Goal: Task Accomplishment & Management: Manage account settings

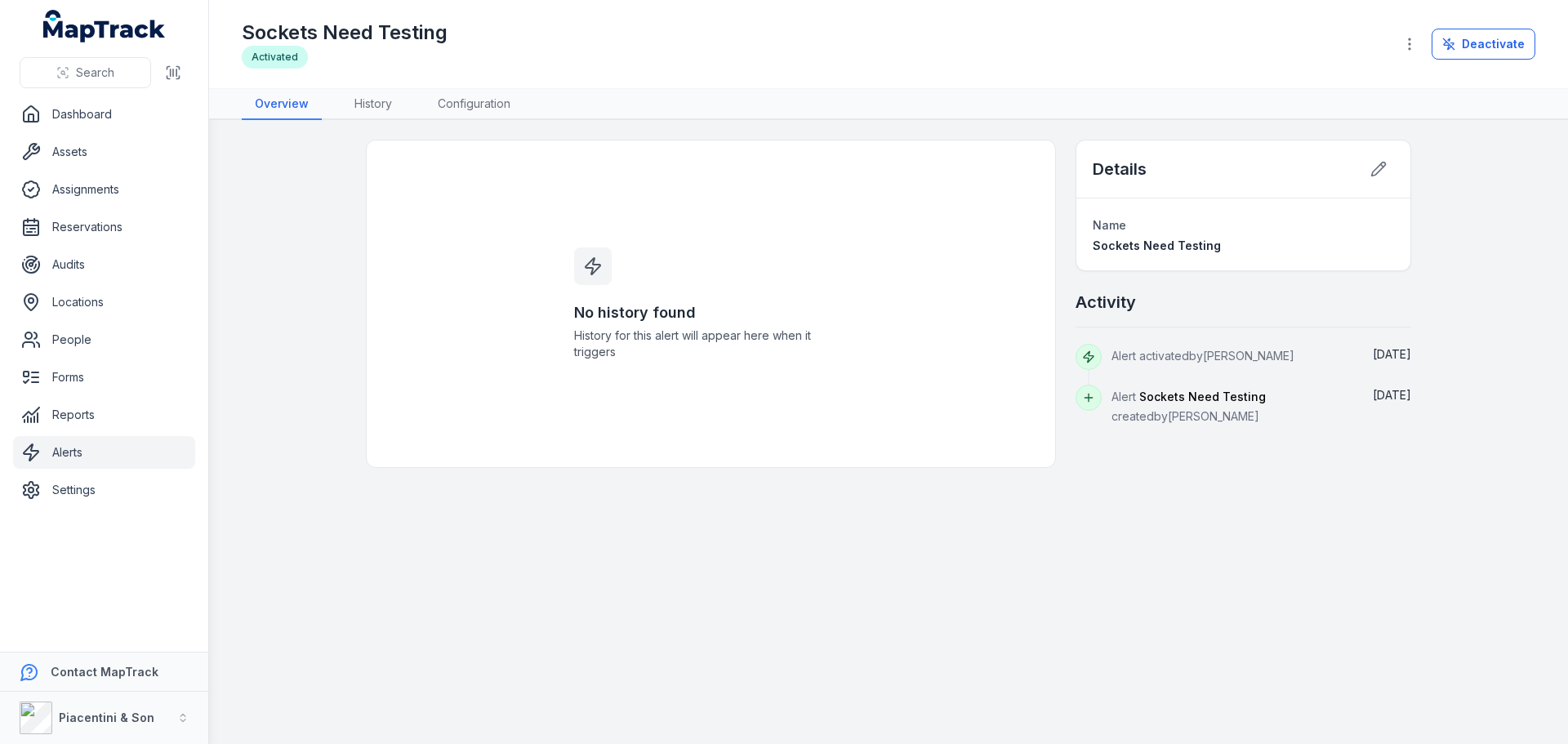
click at [778, 537] on main "No history found History for this alert will appear here when it triggers Detai…" at bounding box center [889, 432] width 1359 height 624
click at [105, 445] on link "Alerts" at bounding box center [104, 451] width 182 height 33
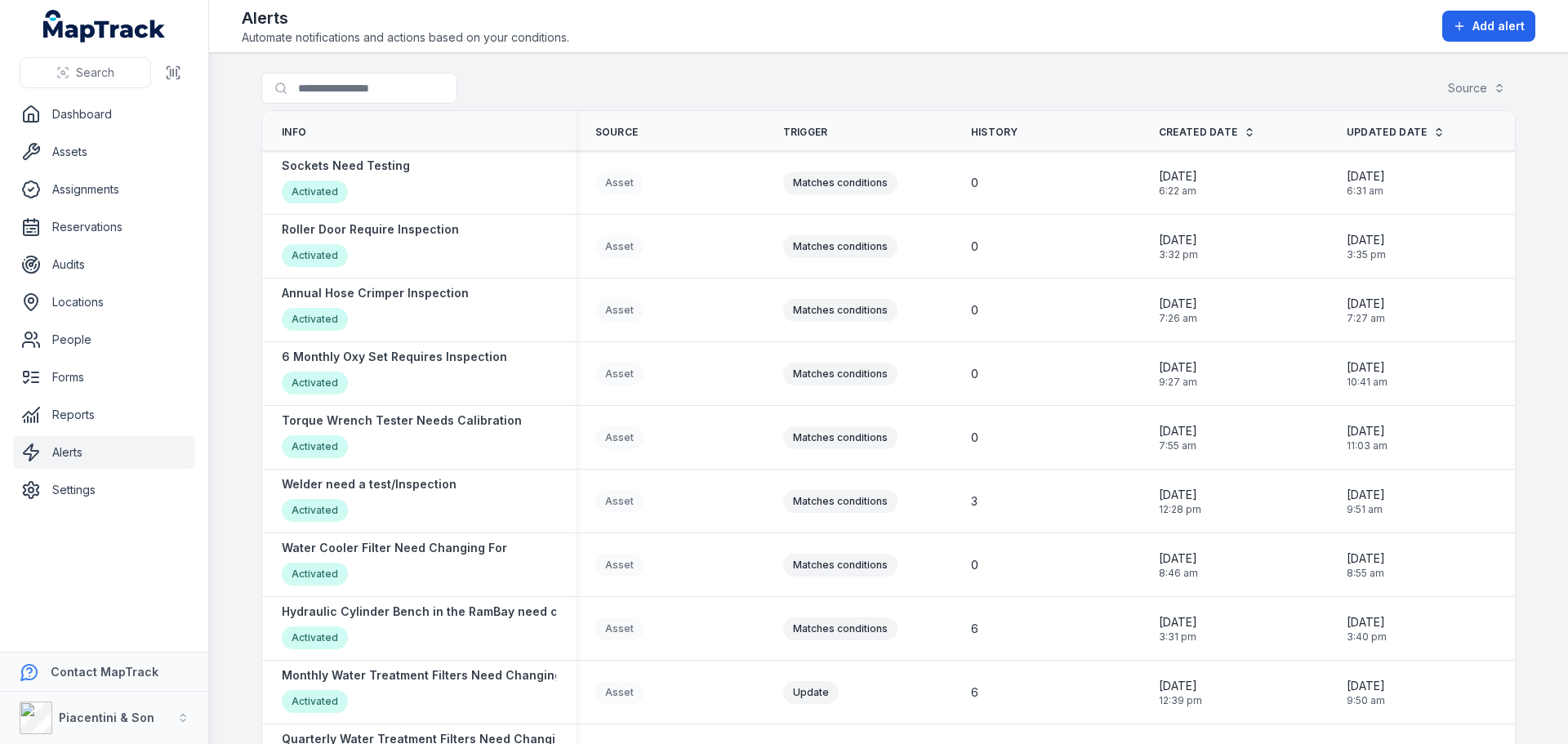
click at [241, 202] on main "Search for alerts Source Info Source Trigger History Created Date Updated Date …" at bounding box center [889, 398] width 1359 height 690
click at [367, 168] on strong "Sockets Need Testing" at bounding box center [346, 165] width 128 height 17
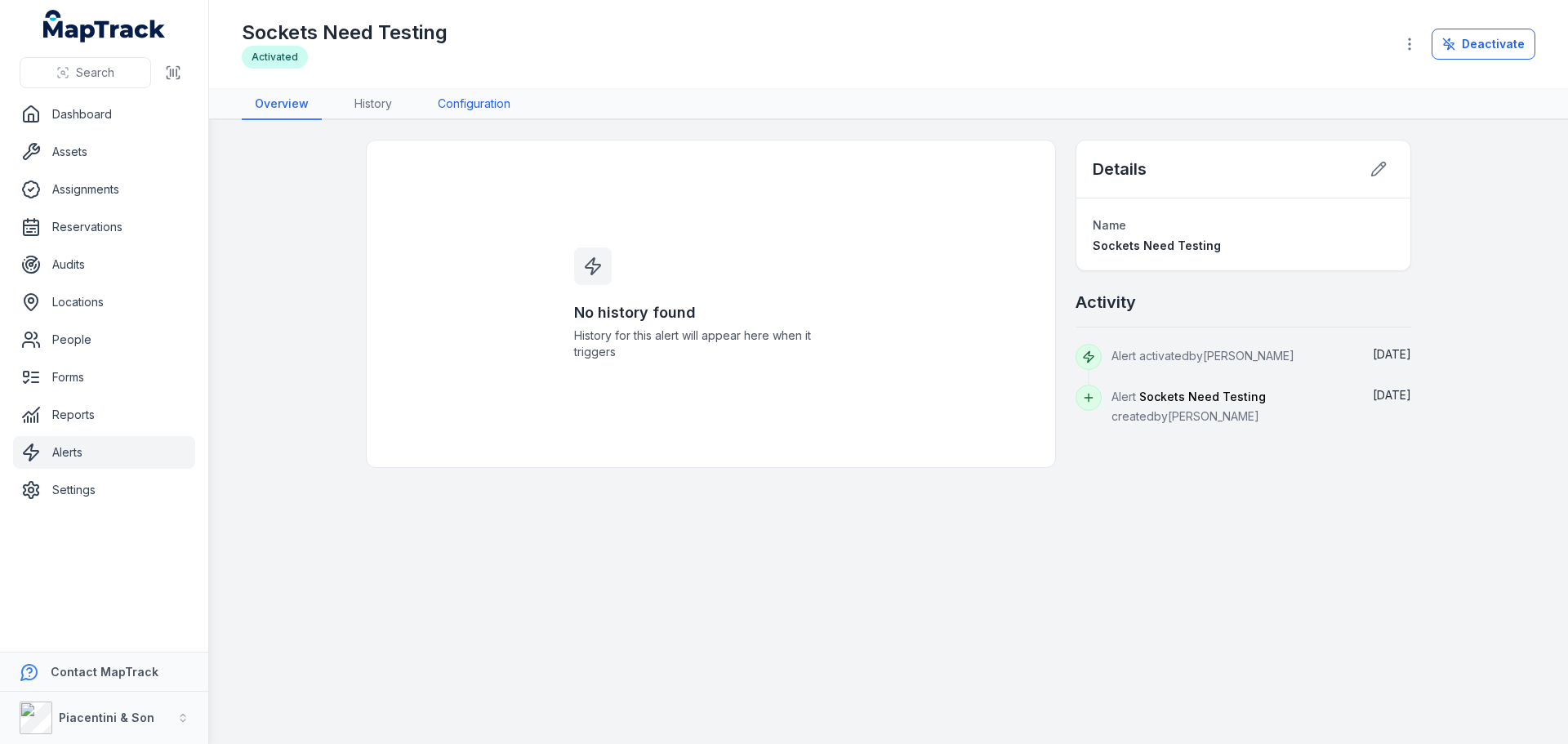
click at [483, 115] on link "Configuration" at bounding box center [474, 104] width 98 height 31
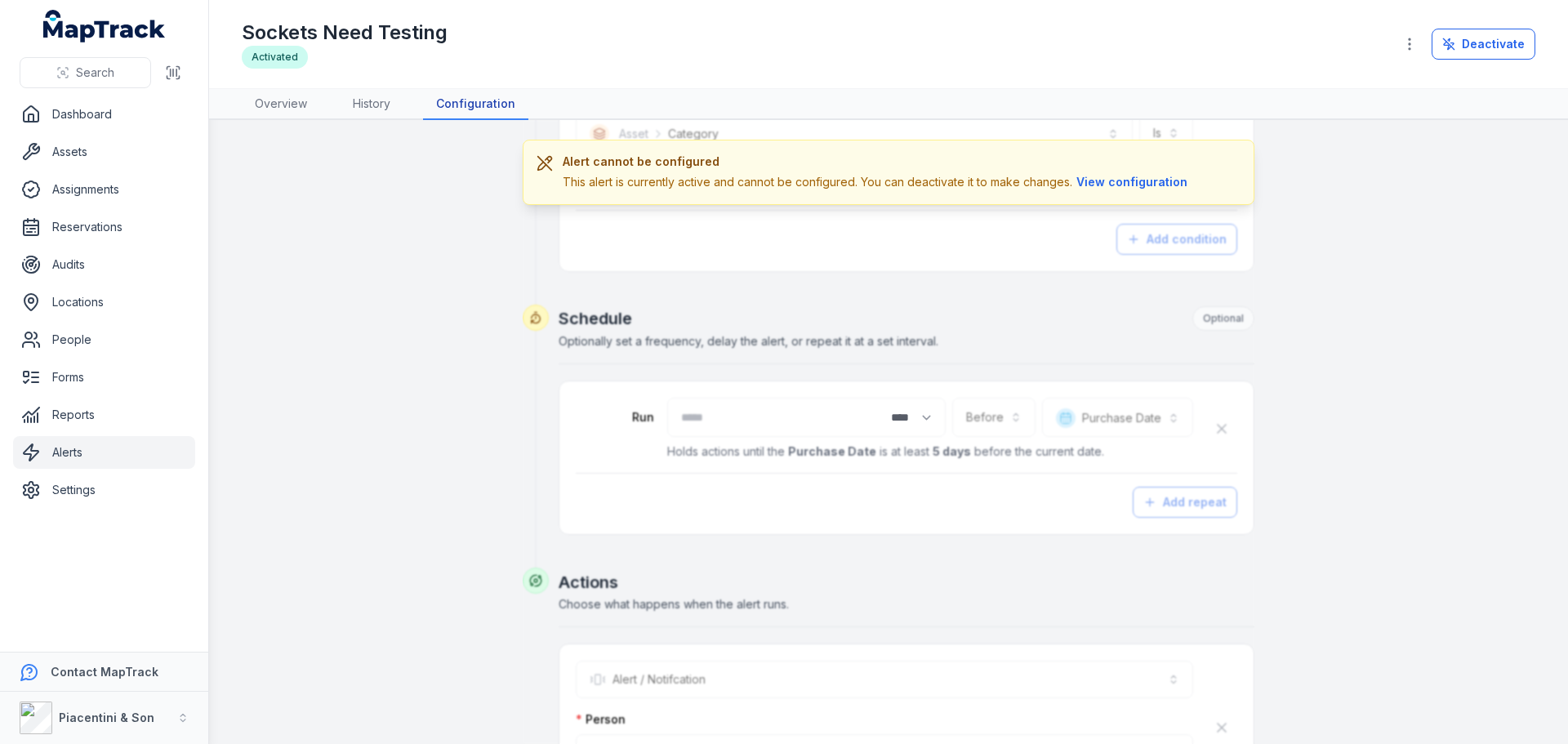
scroll to position [490, 0]
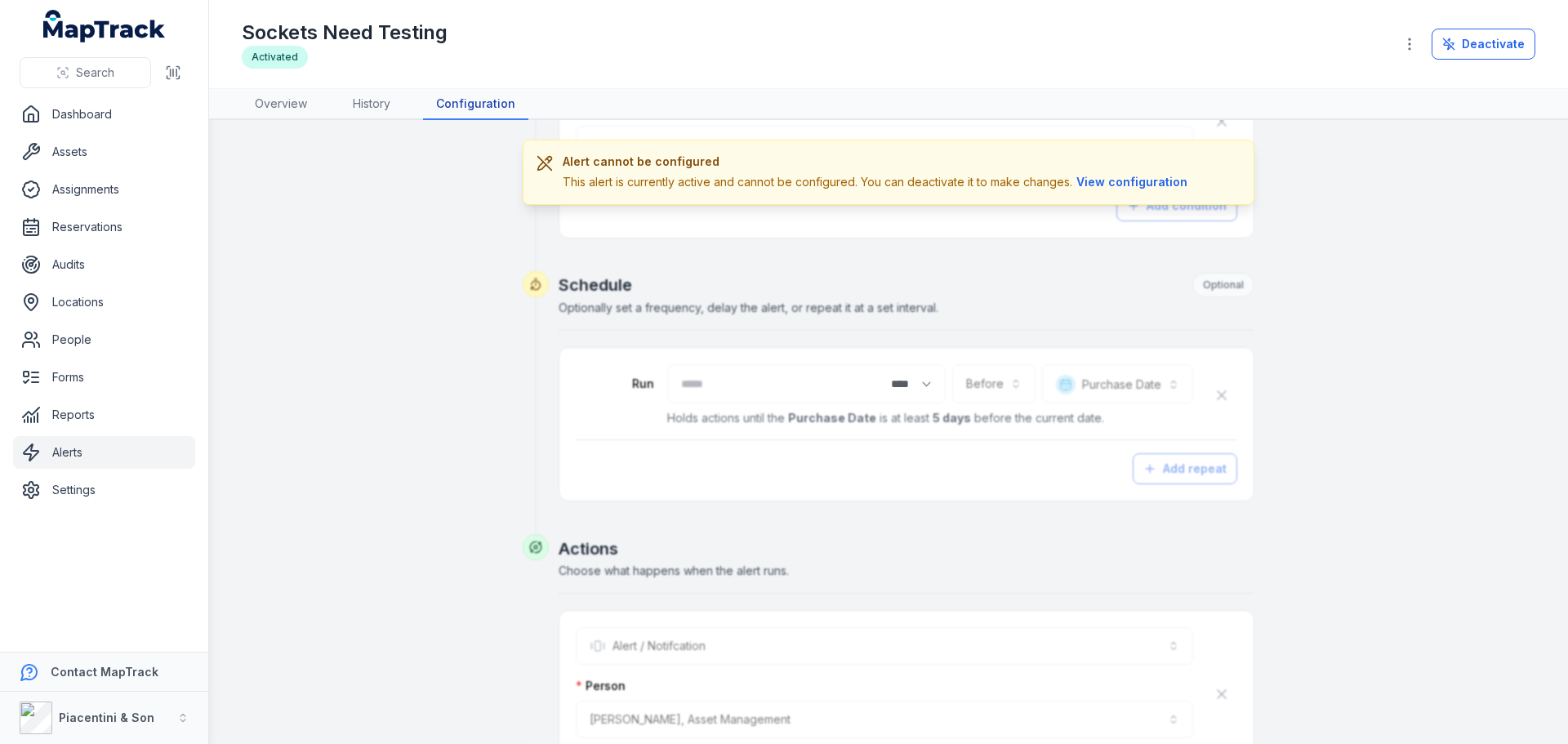
type input "*******"
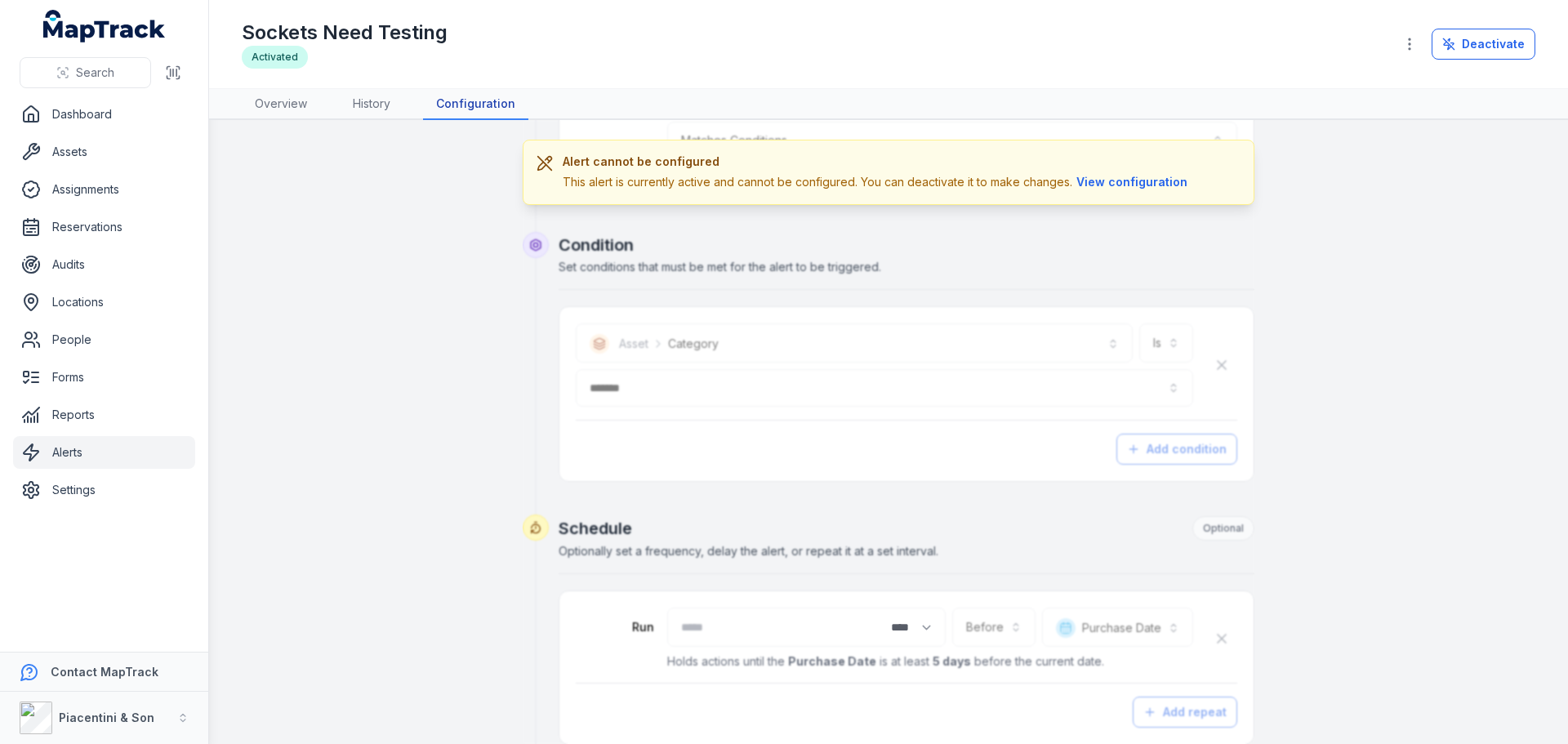
scroll to position [245, 0]
click at [1472, 47] on button "Deactivate" at bounding box center [1484, 44] width 104 height 31
